Goal: Information Seeking & Learning: Learn about a topic

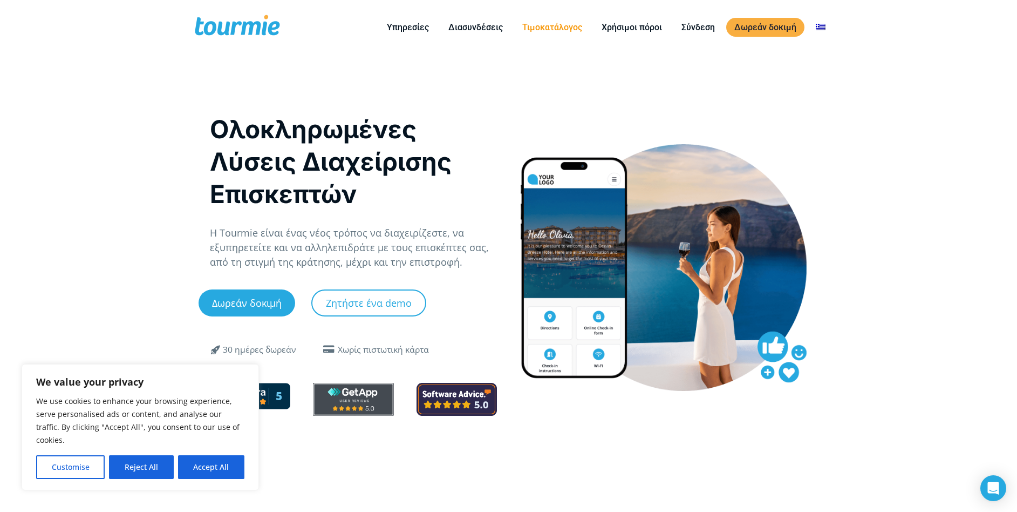
click at [547, 31] on link "Τιμοκατάλογος" at bounding box center [552, 27] width 76 height 13
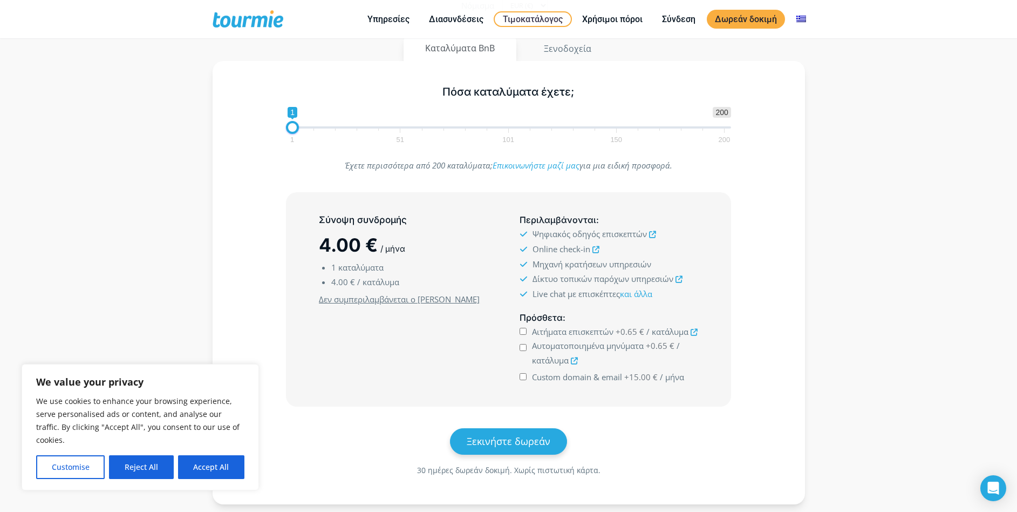
scroll to position [140, 0]
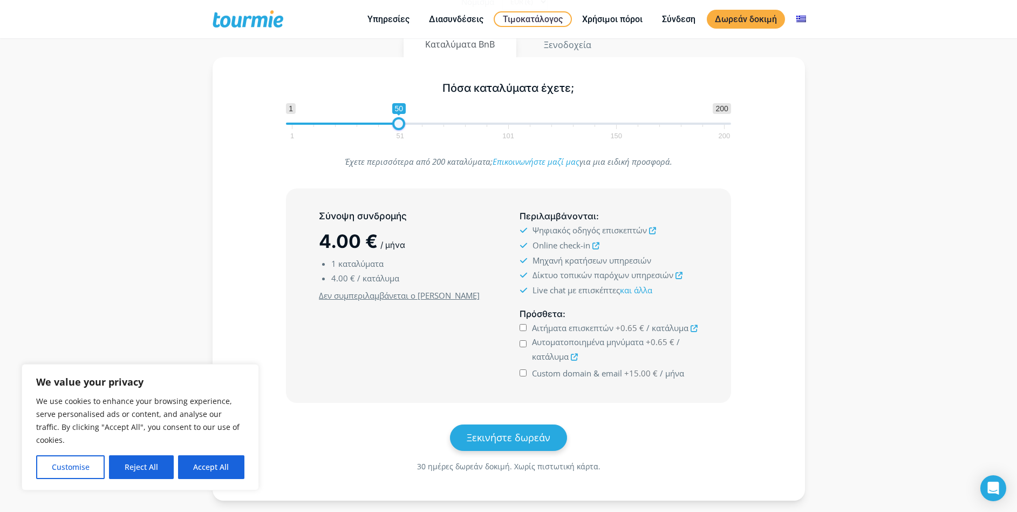
drag, startPoint x: 290, startPoint y: 124, endPoint x: 398, endPoint y: 128, distance: 107.5
click at [398, 128] on span at bounding box center [398, 123] width 13 height 13
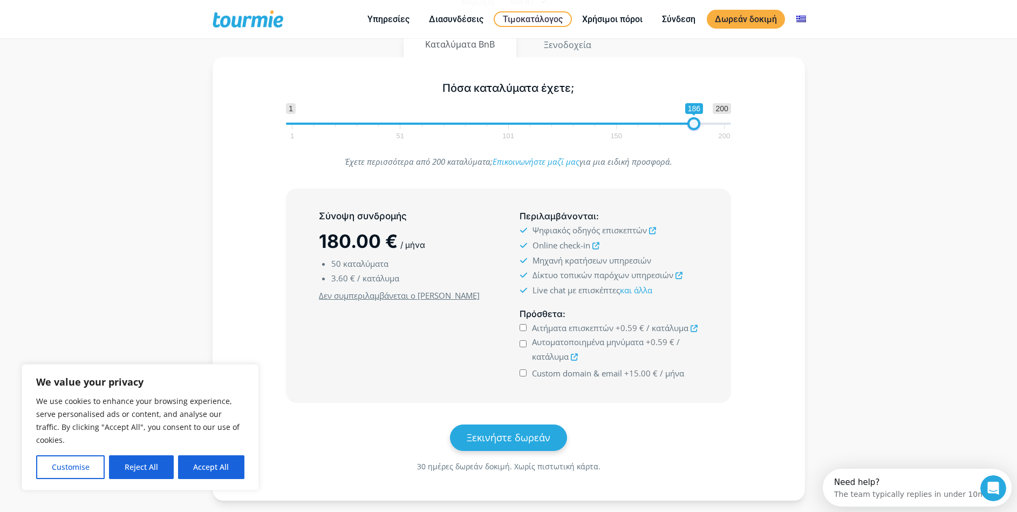
type input "200"
drag, startPoint x: 401, startPoint y: 124, endPoint x: 781, endPoint y: 122, distance: 380.0
click at [781, 122] on div "Πόσα καταλύματα έχετε; 1 200 0 0 200 1 51 101 150 200 200" at bounding box center [508, 108] width 561 height 70
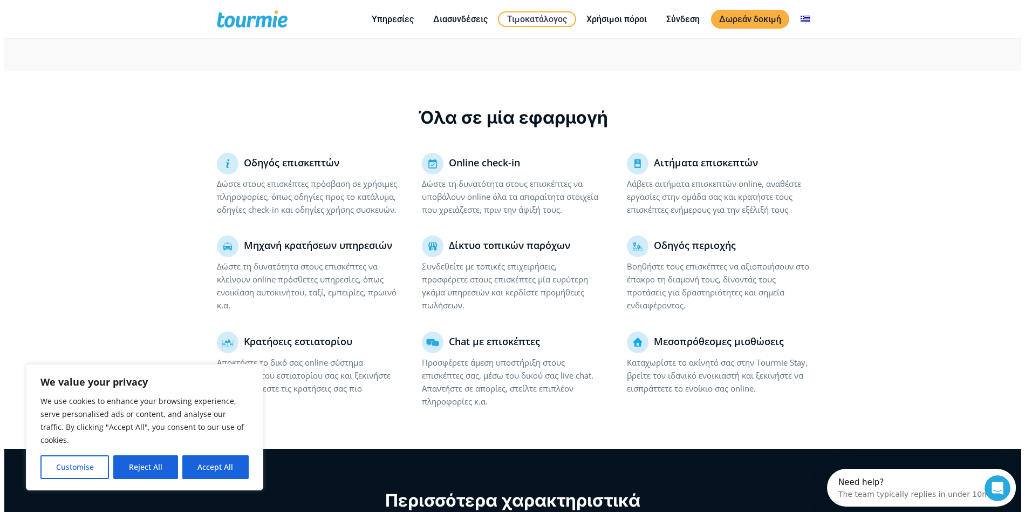
scroll to position [614, 0]
